Goal: Task Accomplishment & Management: Use online tool/utility

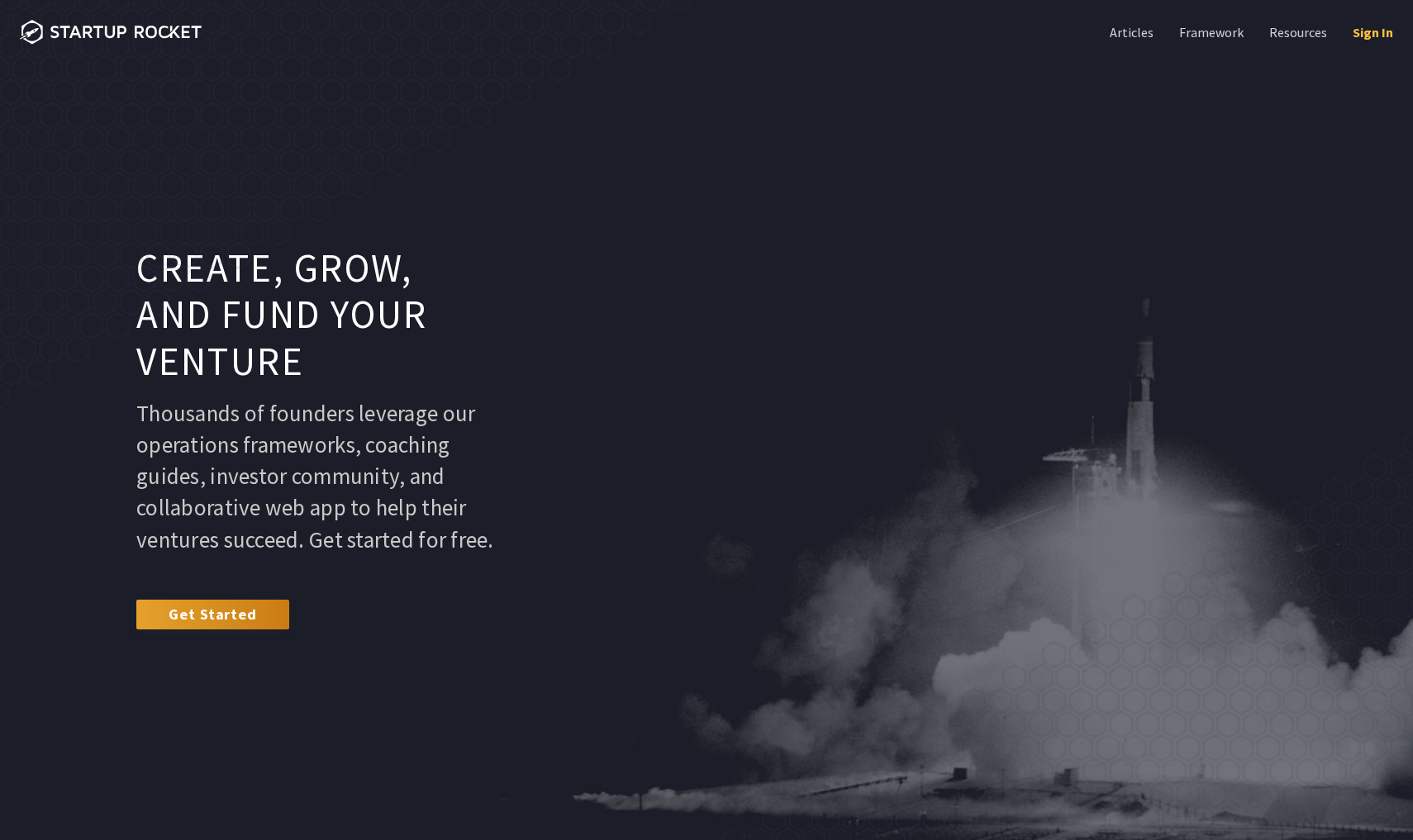
click at [1360, 25] on link "Sign In" at bounding box center [1371, 32] width 44 height 18
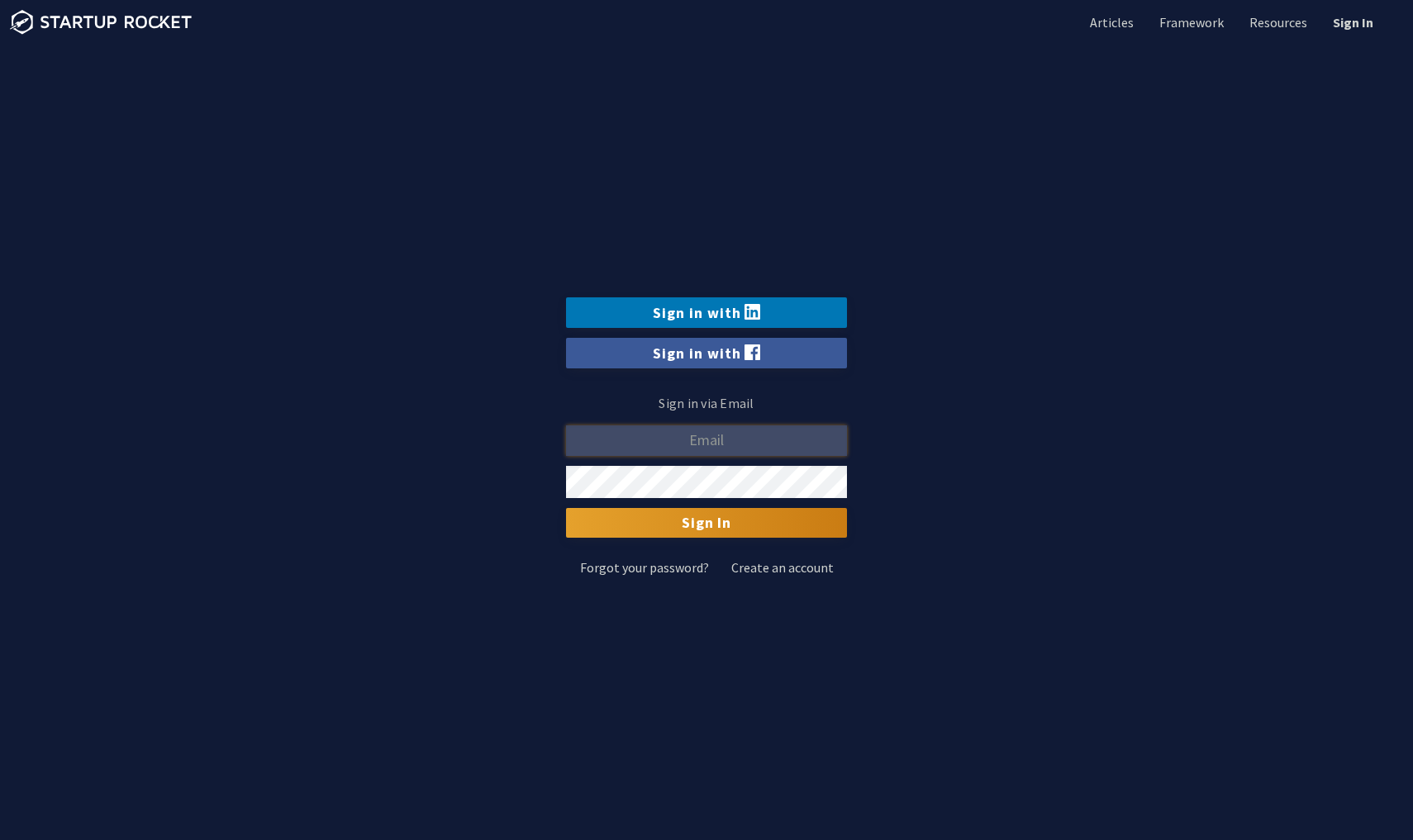
type input "mtalpur@hawk.iit.edu"
click at [704, 530] on input "Sign In" at bounding box center [706, 523] width 281 height 29
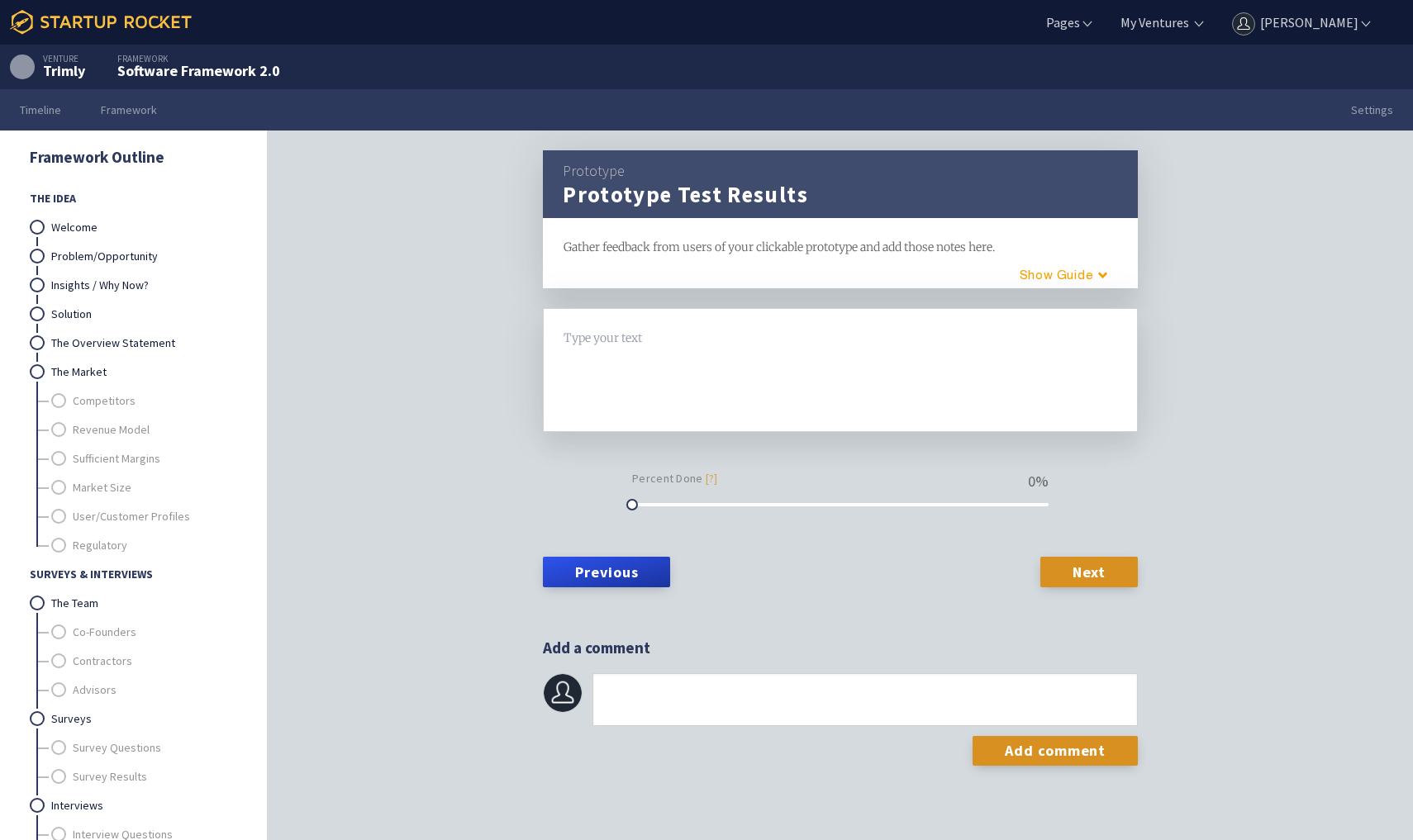
click at [57, 27] on icon at bounding box center [100, 22] width 182 height 25
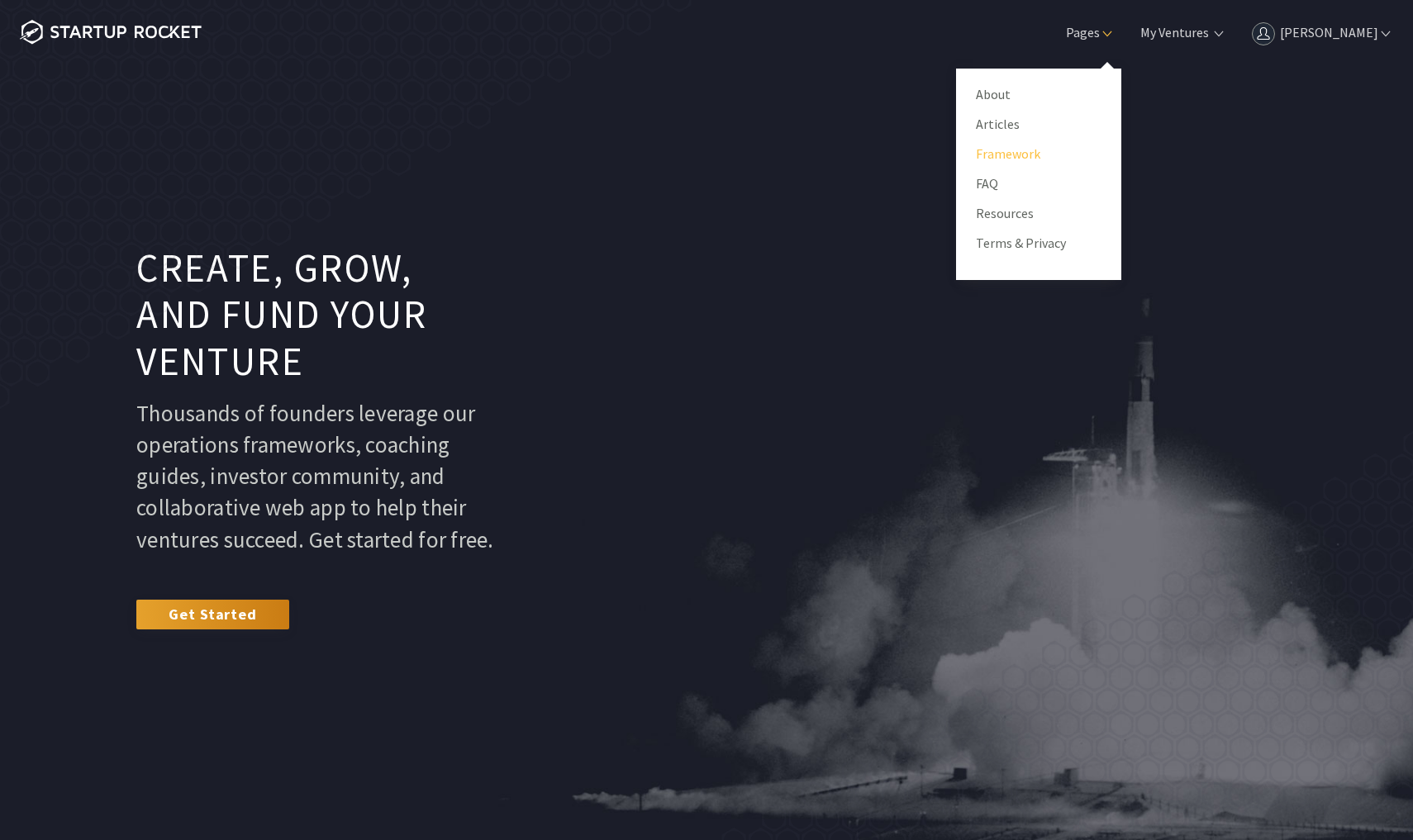
click at [1026, 148] on link "Framework" at bounding box center [1039, 153] width 126 height 25
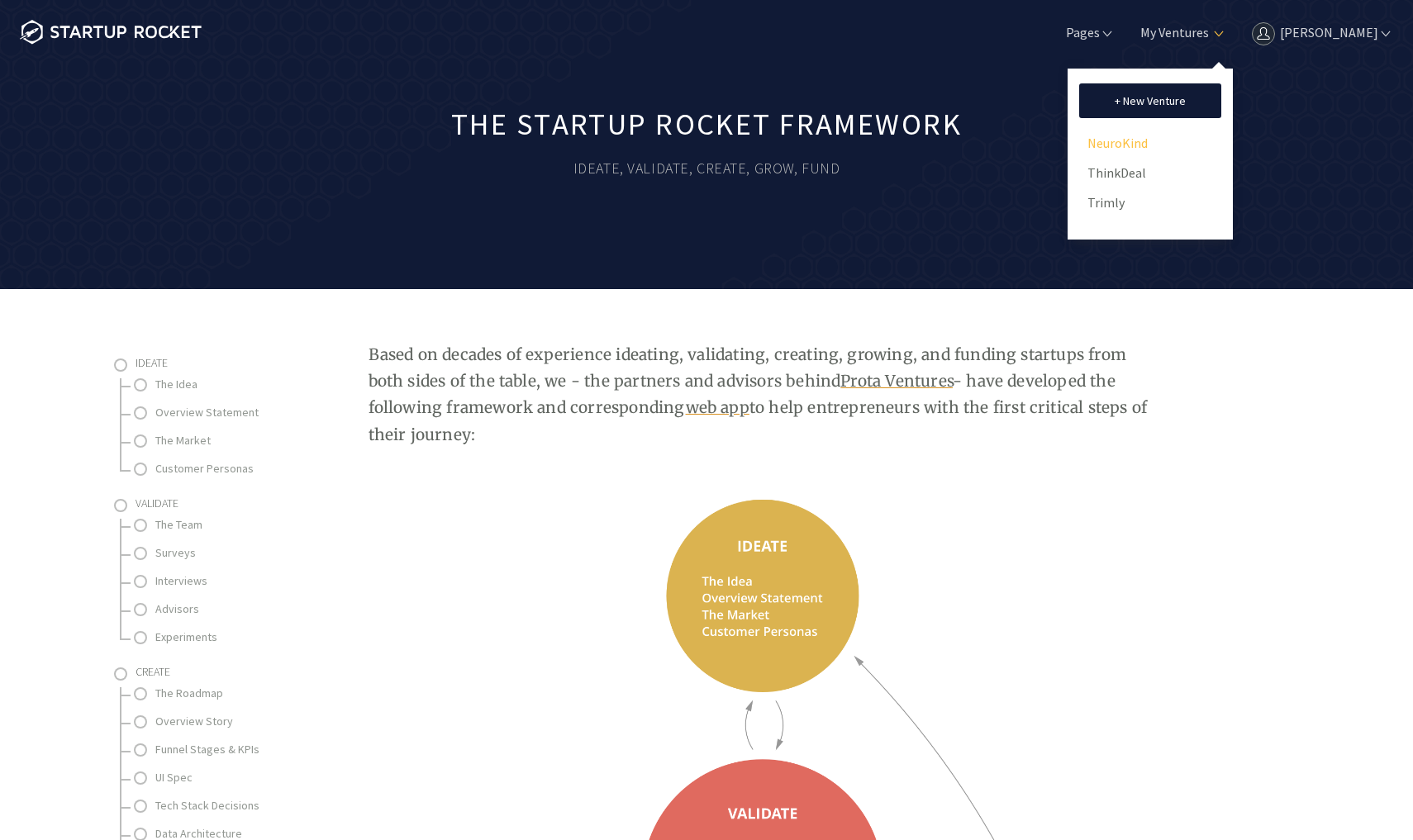
click at [1123, 151] on link "NeuroKind" at bounding box center [1150, 142] width 126 height 25
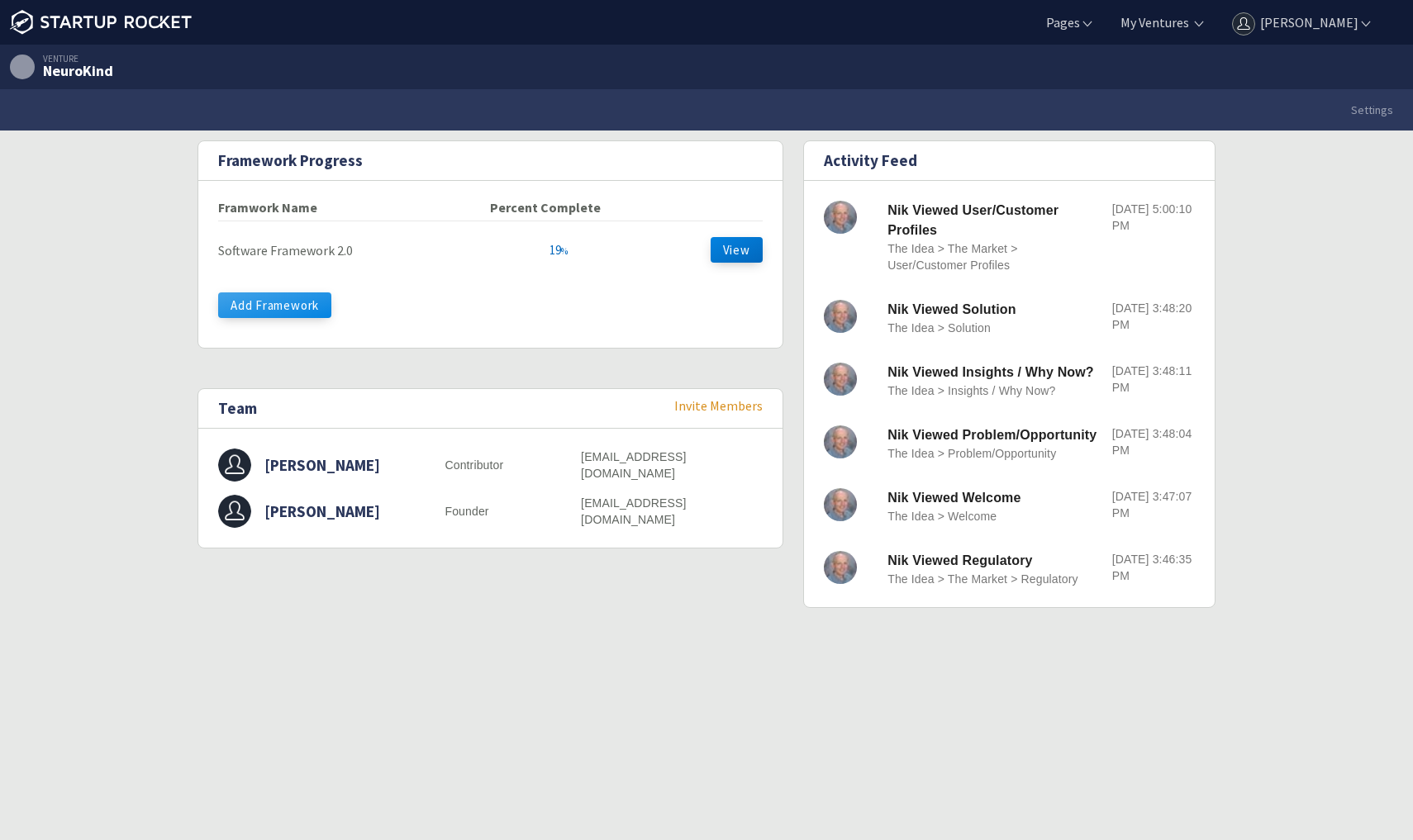
click at [311, 313] on button "Add Framework" at bounding box center [274, 306] width 113 height 26
